Goal: Information Seeking & Learning: Learn about a topic

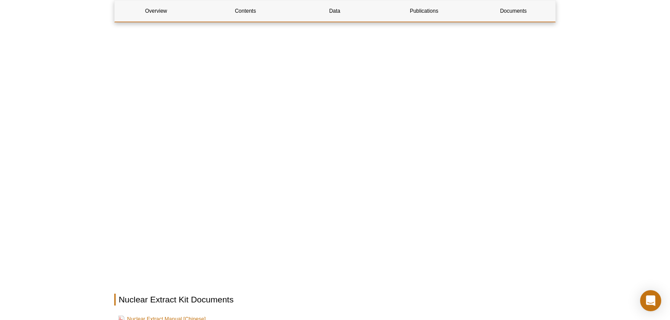
scroll to position [1582, 0]
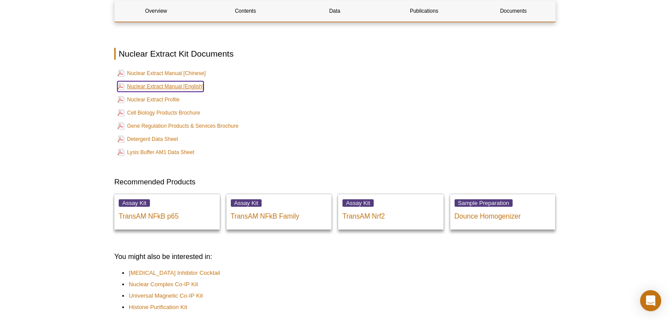
click at [180, 81] on link "Nuclear Extract Manual [English]" at bounding box center [160, 86] width 86 height 11
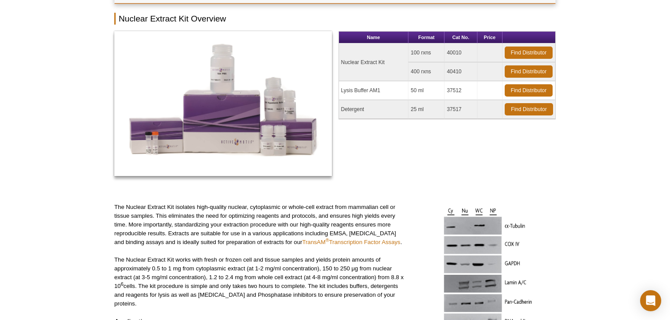
scroll to position [70, 0]
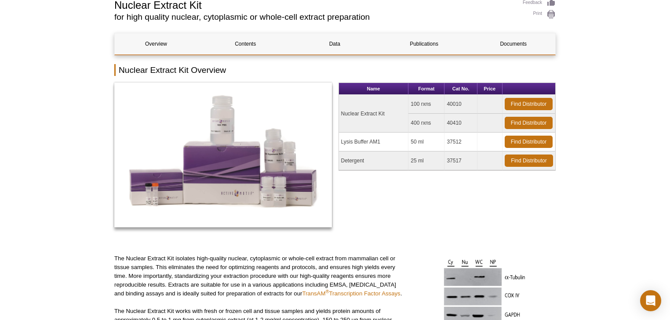
drag, startPoint x: 357, startPoint y: 96, endPoint x: 464, endPoint y: 121, distance: 110.1
click at [464, 121] on tbody "Nuclear Extract Kit 100 rxns 40010 Find Distributor 400 rxns 40410 Find Distrib…" at bounding box center [447, 133] width 217 height 76
click at [394, 123] on td "Nuclear Extract Kit" at bounding box center [374, 114] width 70 height 38
drag, startPoint x: 105, startPoint y: 12, endPoint x: 95, endPoint y: 8, distance: 11.4
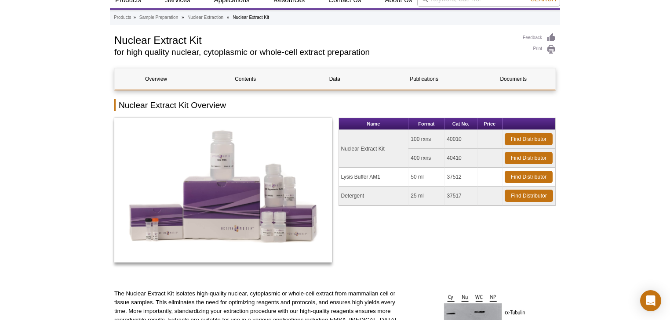
scroll to position [35, 0]
drag, startPoint x: 118, startPoint y: 102, endPoint x: 230, endPoint y: 104, distance: 112.6
click at [230, 104] on h2 "Nuclear Extract Kit Overview" at bounding box center [334, 105] width 441 height 12
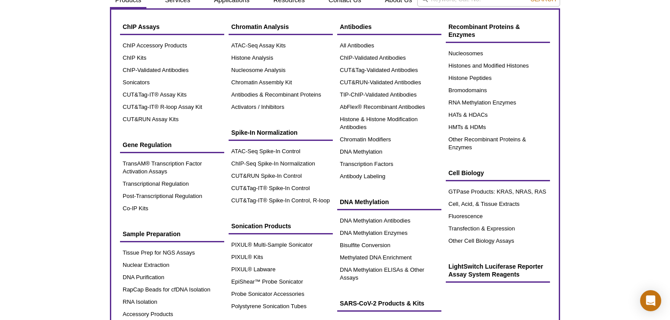
copy h2 "Nuclear Extract Kit Overview"
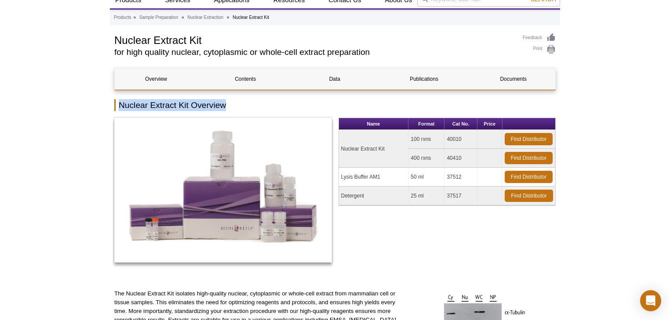
drag, startPoint x: 409, startPoint y: 136, endPoint x: 464, endPoint y: 138, distance: 55.0
click at [464, 138] on tr "Nuclear Extract Kit 100 rxns 40010 Find Distributor" at bounding box center [447, 139] width 217 height 19
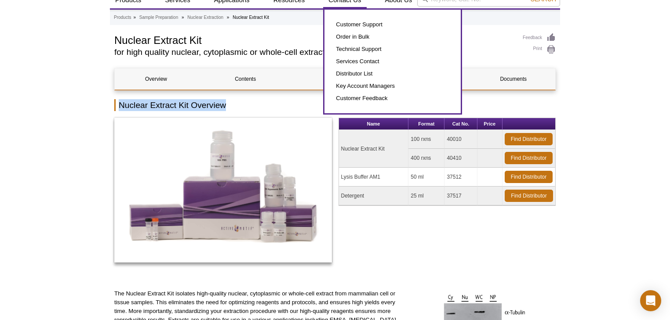
copy tr "100 rxns 40010"
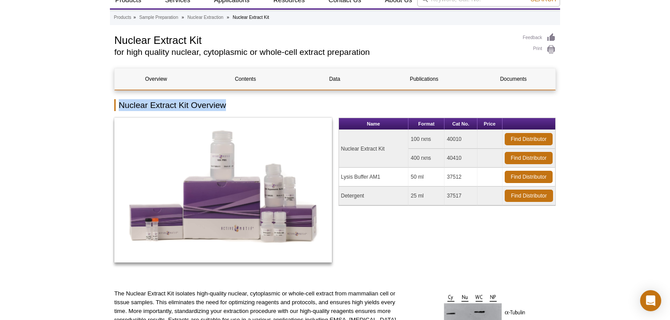
drag, startPoint x: 411, startPoint y: 156, endPoint x: 466, endPoint y: 159, distance: 55.0
click at [466, 159] on tr "400 rxns 40410 Find Distributor" at bounding box center [447, 158] width 217 height 19
copy tr "400 rxns 40410"
